Goal: Task Accomplishment & Management: Complete application form

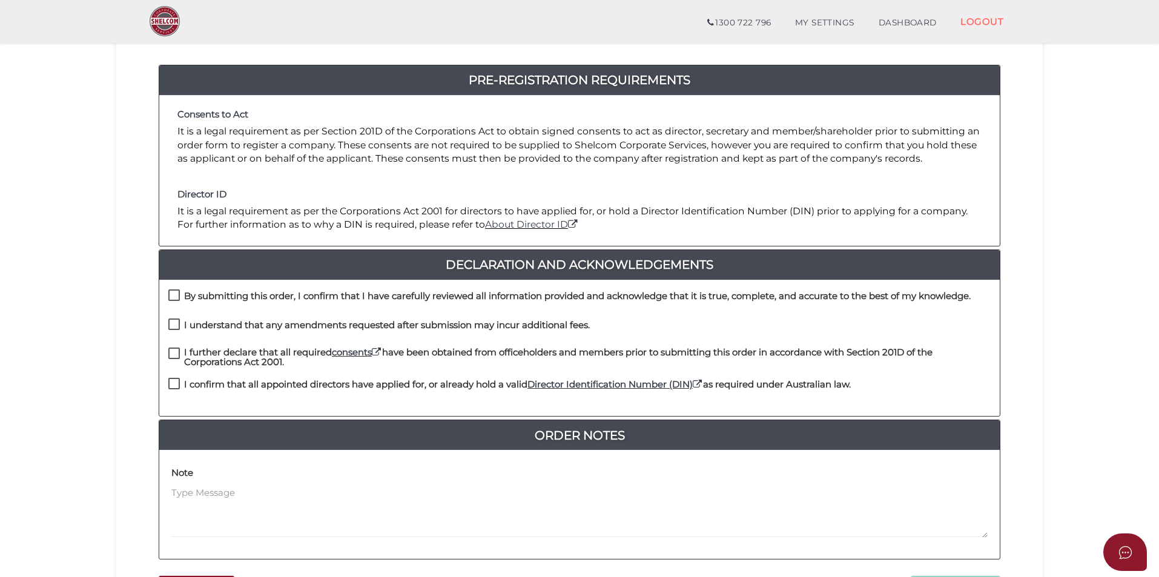
scroll to position [254, 0]
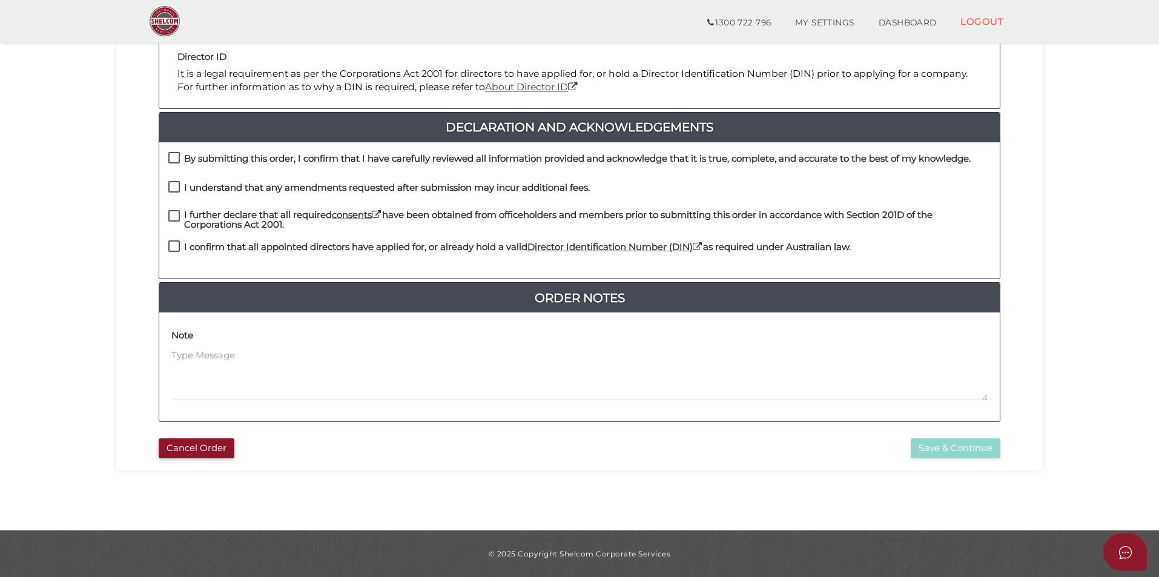
click at [181, 155] on label "By submitting this order, I confirm that I have carefully reviewed all informat…" at bounding box center [569, 161] width 803 height 15
checkbox input "true"
click at [184, 189] on label "I understand that any amendments requested after submission may incur additiona…" at bounding box center [379, 190] width 422 height 15
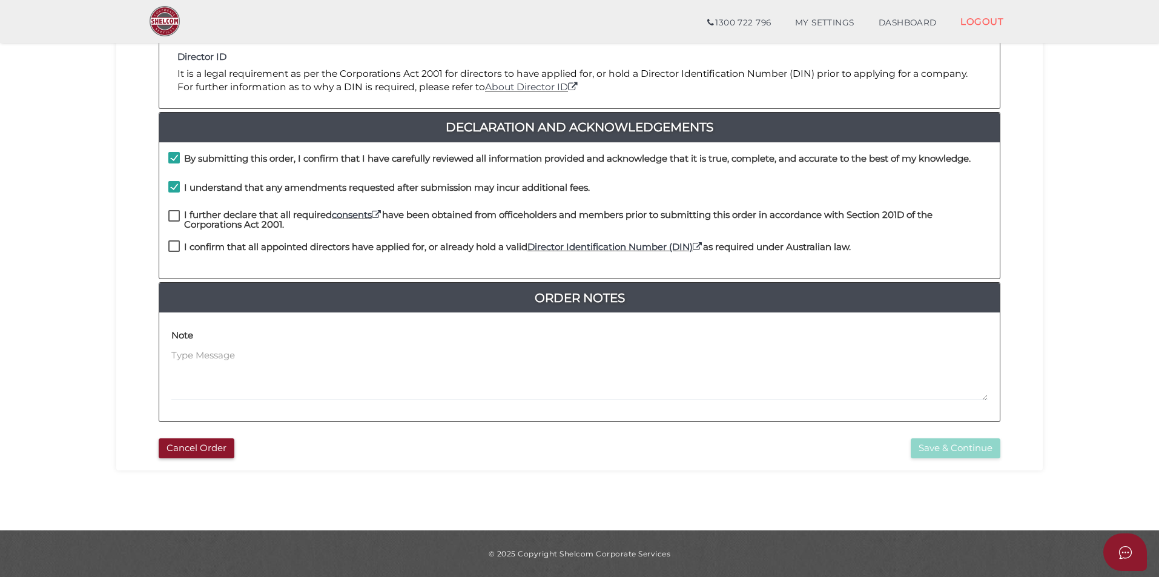
click at [177, 188] on label "I understand that any amendments requested after submission may incur additiona…" at bounding box center [379, 190] width 422 height 15
checkbox input "false"
click at [176, 216] on label "I further declare that all required consents have been obtained from officehold…" at bounding box center [579, 217] width 823 height 15
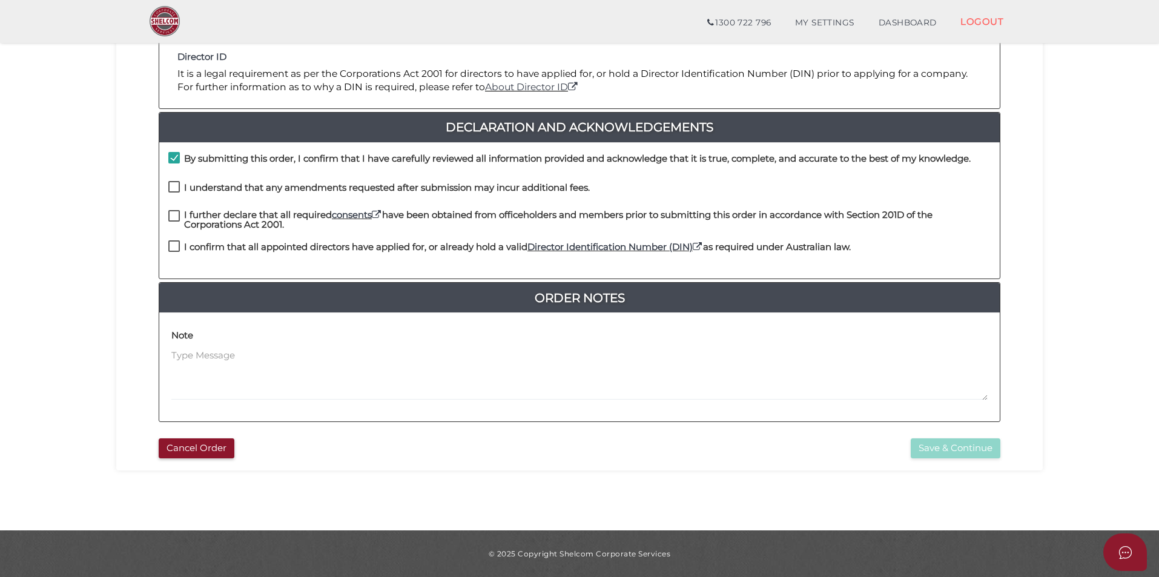
checkbox input "true"
click at [176, 250] on label "I confirm that all appointed directors have applied for, or already hold a vali…" at bounding box center [509, 249] width 683 height 15
checkbox input "true"
click at [180, 187] on label "I understand that any amendments requested after submission may incur additiona…" at bounding box center [379, 190] width 422 height 15
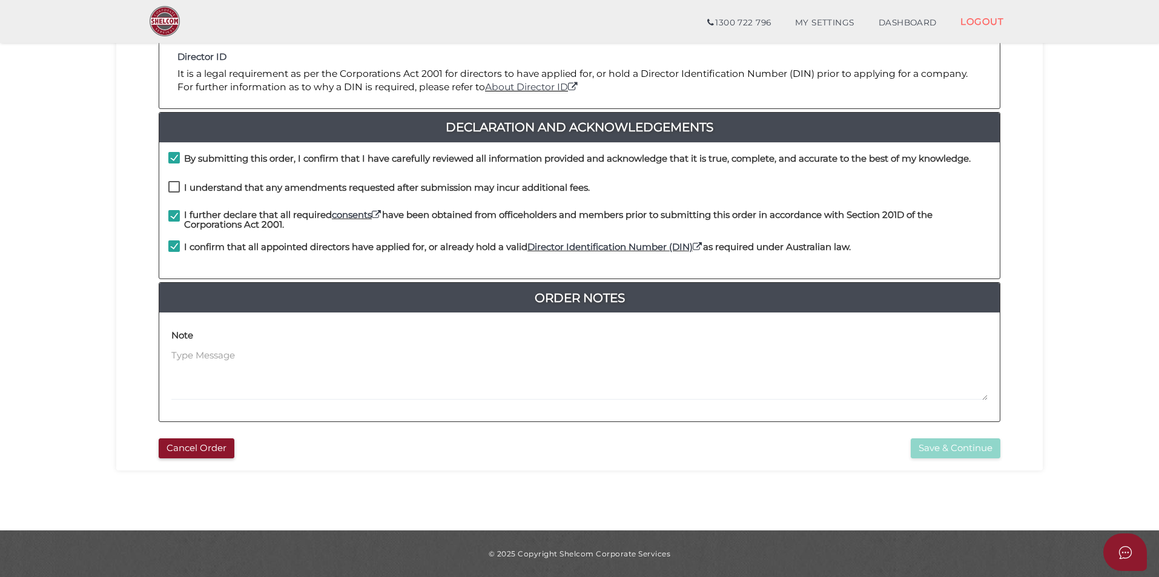
checkbox input "true"
click at [958, 449] on button "Save & Continue" at bounding box center [956, 449] width 90 height 20
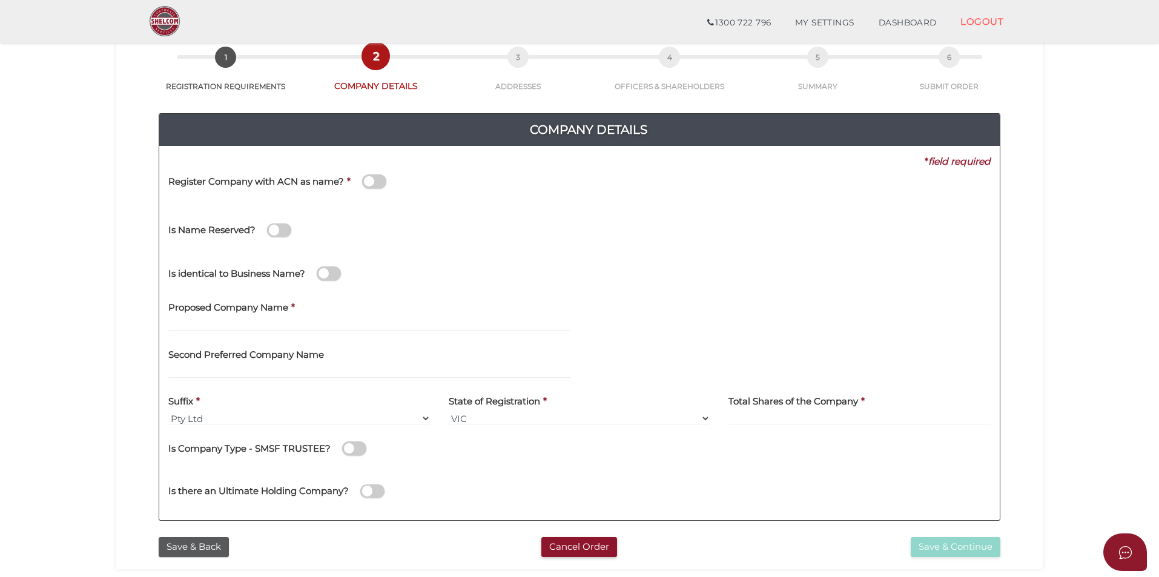
scroll to position [121, 0]
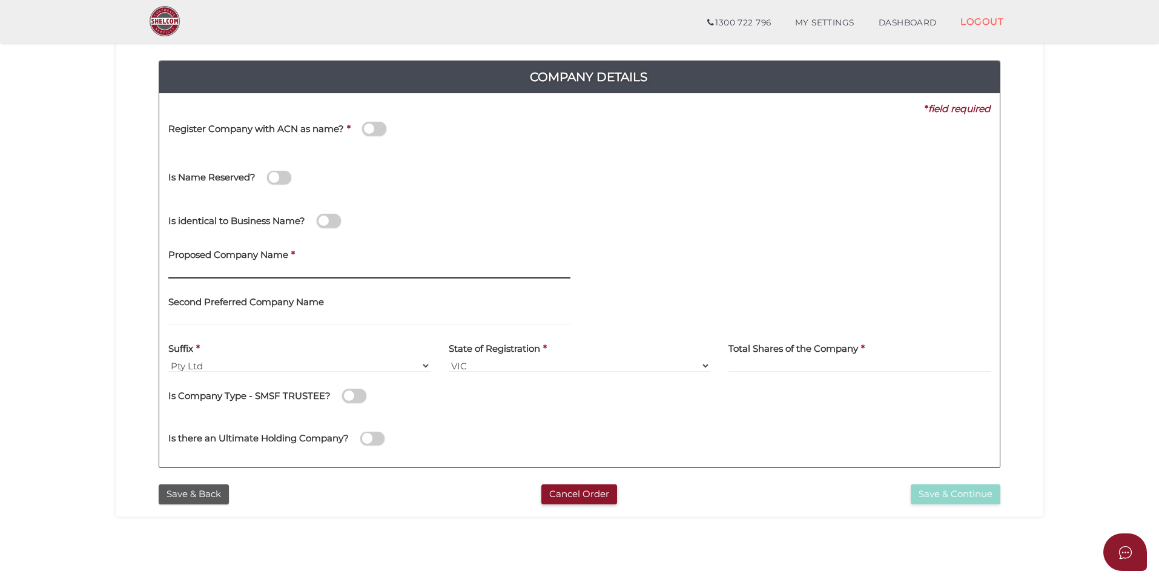
click at [308, 271] on input "text" at bounding box center [369, 271] width 402 height 13
type input "YPS [MEDICAL_DATA] Croydon"
click at [551, 232] on div "Is identical to Business Name?" at bounding box center [579, 218] width 841 height 43
